Goal: Information Seeking & Learning: Check status

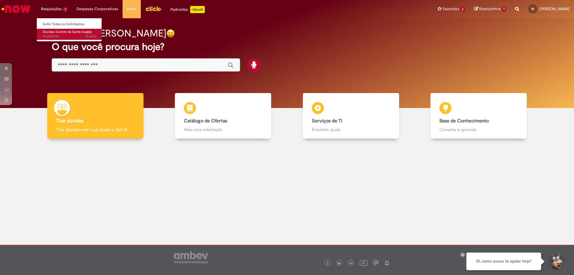
click at [61, 32] on span "Dúvidas Comite de Gente Supply" at bounding box center [67, 32] width 49 height 4
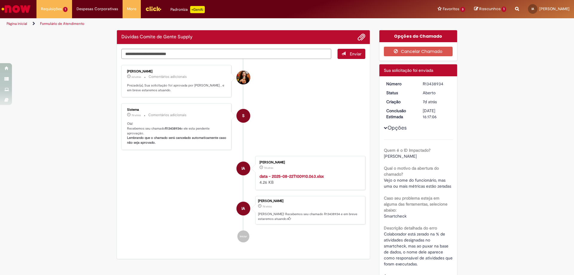
click at [153, 204] on li "IA Isabella Anicio Abib Andrade 7d atrás 7 dias atrás Ola! Recebemos seu chamad…" at bounding box center [243, 210] width 244 height 29
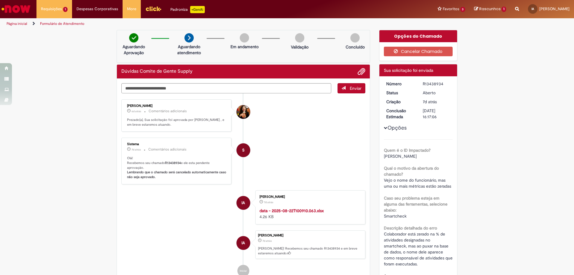
click at [313, 121] on li "Tayna Marcia Teixeira Ferreira 6d atrás 6 dias atrás Comentários adicionais Pre…" at bounding box center [243, 115] width 244 height 33
click at [317, 138] on li "S Sistema 7d atrás 7 dias atrás Comentários adicionais Olá! Recebemos seu chama…" at bounding box center [243, 161] width 244 height 47
click at [254, 88] on textarea "Digite sua mensagem aqui..." at bounding box center [226, 88] width 210 height 10
type textarea "**********"
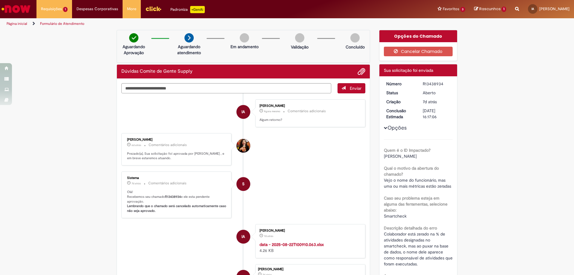
click at [20, 22] on link "Página inicial" at bounding box center [17, 23] width 21 height 5
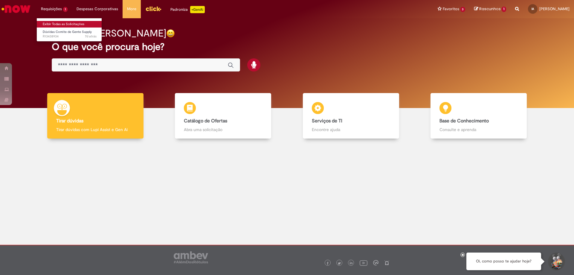
click at [53, 22] on link "Exibir Todas as Solicitações" at bounding box center [70, 24] width 66 height 7
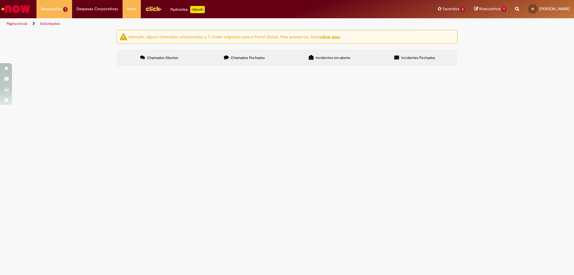
click at [252, 57] on span "Chamados Fechados" at bounding box center [248, 57] width 34 height 5
click at [0, 0] on div "Encerrado" at bounding box center [0, 0] width 0 height 0
click at [469, 68] on div "Atenção: alguns chamados relacionados a T.I foram migrados para o Portal Global…" at bounding box center [287, 49] width 574 height 38
click at [0, 0] on th "Encerrado" at bounding box center [0, 0] width 0 height 0
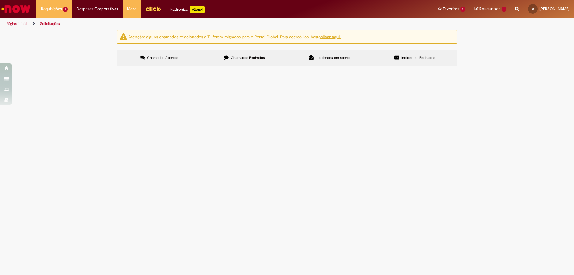
click at [471, 68] on div "Atenção: alguns chamados relacionados a T.I foram migrados para o Portal Global…" at bounding box center [287, 49] width 574 height 38
click at [483, 68] on div "Atenção: alguns chamados relacionados a T.I foram migrados para o Portal Global…" at bounding box center [287, 49] width 574 height 38
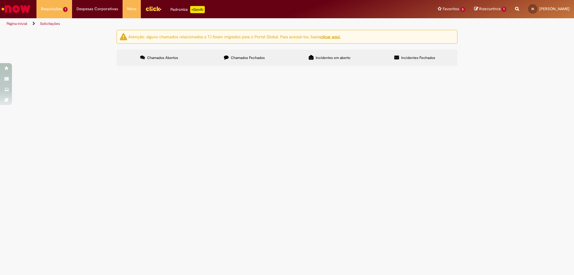
click at [0, 0] on button at bounding box center [0, 0] width 0 height 0
click at [475, 68] on div "Atenção: alguns chamados relacionados a T.I foram migrados para o Portal Global…" at bounding box center [287, 49] width 574 height 38
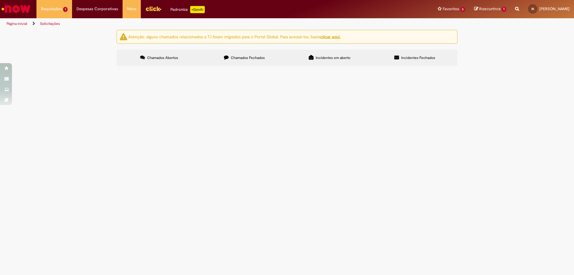
click at [486, 68] on div "Atenção: alguns chamados relacionados a T.I foram migrados para o Portal Global…" at bounding box center [287, 49] width 574 height 38
click at [0, 0] on span "Olá, era para eu ter recebido hora extra paga no dia 11/07, visto que minha uni…" at bounding box center [0, 0] width 0 height 0
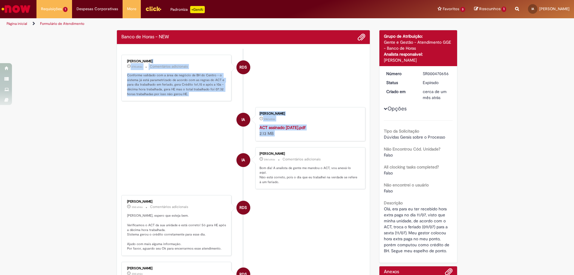
drag, startPoint x: 169, startPoint y: 156, endPoint x: 95, endPoint y: 79, distance: 107.5
click at [95, 78] on div "Verificar Código de Barras Banco de Horas - NEW Enviar RDS Raquel de Souza 27d …" at bounding box center [287, 219] width 574 height 378
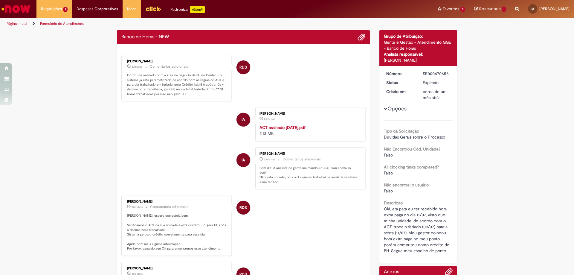
click at [167, 142] on ul "RDS Raquel de Souza 27d atrás 27 dias atrás Comentários adicionais Conforme val…" at bounding box center [243, 222] width 244 height 346
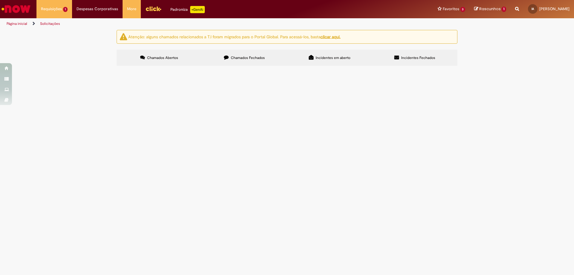
click at [264, 54] on label "Chamados Fechados" at bounding box center [244, 58] width 85 height 16
click at [321, 54] on label "Incidentes em aberto" at bounding box center [329, 58] width 85 height 16
click at [395, 57] on icon at bounding box center [397, 57] width 5 height 5
click at [298, 238] on main "Solicitações Atenção: alguns chamados relacionados a T.I foram migrados para o …" at bounding box center [287, 152] width 574 height 245
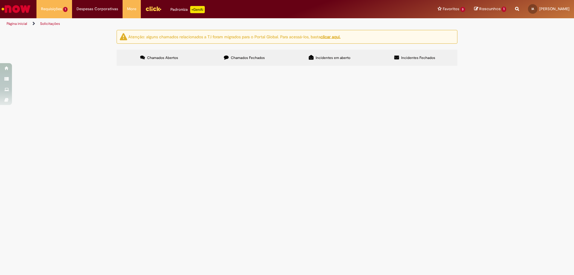
click at [298, 238] on main "Solicitações Atenção: alguns chamados relacionados a T.I foram migrados para o …" at bounding box center [287, 152] width 574 height 245
click at [470, 232] on main "Solicitações Atenção: alguns chamados relacionados a T.I foram migrados para o …" at bounding box center [287, 152] width 574 height 245
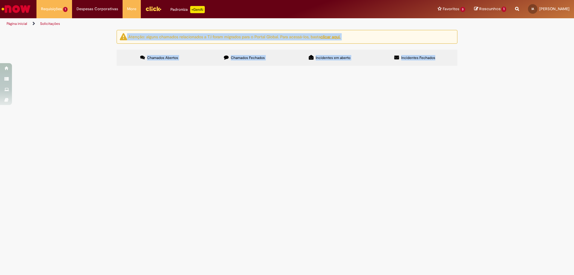
drag, startPoint x: 395, startPoint y: 202, endPoint x: 80, endPoint y: 46, distance: 351.8
click at [71, 41] on main "Solicitações Atenção: alguns chamados relacionados a T.I foram migrados para o …" at bounding box center [287, 152] width 574 height 245
click at [376, 194] on main "Solicitações Atenção: alguns chamados relacionados a T.I foram migrados para o …" at bounding box center [287, 152] width 574 height 245
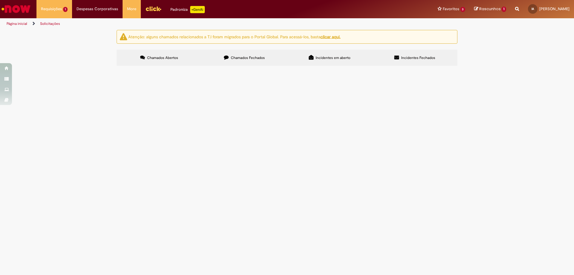
drag, startPoint x: 344, startPoint y: 215, endPoint x: 169, endPoint y: 146, distance: 188.4
click at [111, 92] on main "Solicitações Atenção: alguns chamados relacionados a T.I foram migrados para o …" at bounding box center [287, 152] width 574 height 245
click at [255, 200] on main "Solicitações Atenção: alguns chamados relacionados a T.I foram migrados para o …" at bounding box center [287, 152] width 574 height 245
click at [28, 10] on img "Ir para a Homepage" at bounding box center [16, 9] width 31 height 12
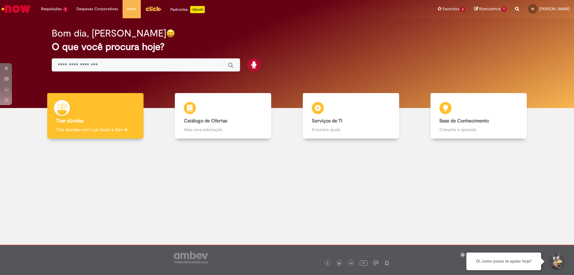
drag, startPoint x: 281, startPoint y: 205, endPoint x: 44, endPoint y: 59, distance: 278.1
click at [44, 59] on main "Now Bom dia, [PERSON_NAME] O que você procura hoje? Tirar dúvidas Tirar dúvidas…" at bounding box center [287, 131] width 574 height 226
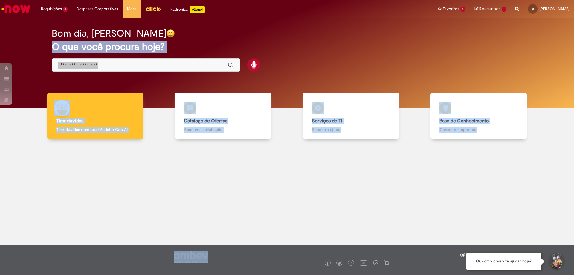
click at [330, 195] on div at bounding box center [286, 189] width 565 height 93
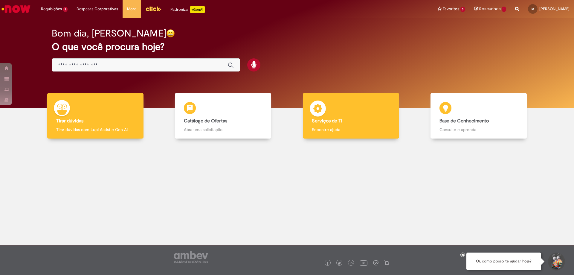
click at [341, 121] on b "Serviços de TI" at bounding box center [327, 121] width 31 height 6
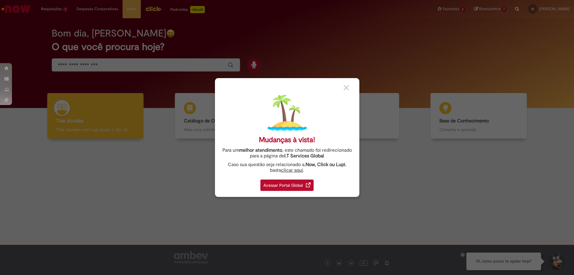
click at [278, 189] on div "Acessar Portal Global" at bounding box center [287, 184] width 53 height 11
